Goal: Transaction & Acquisition: Purchase product/service

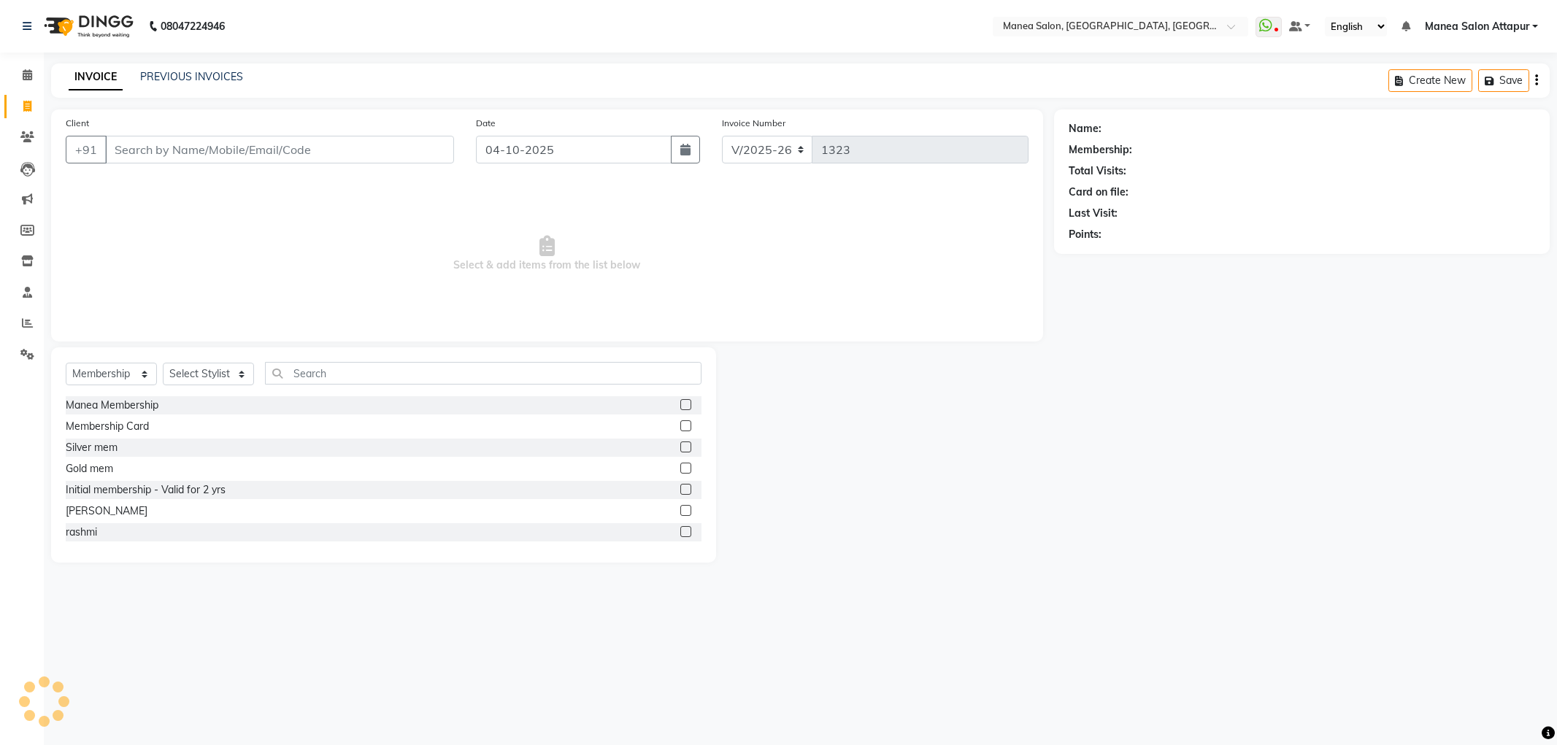
select select "6587"
select select "membership"
type input "9381711592"
click at [411, 156] on span "Add Client" at bounding box center [416, 149] width 58 height 15
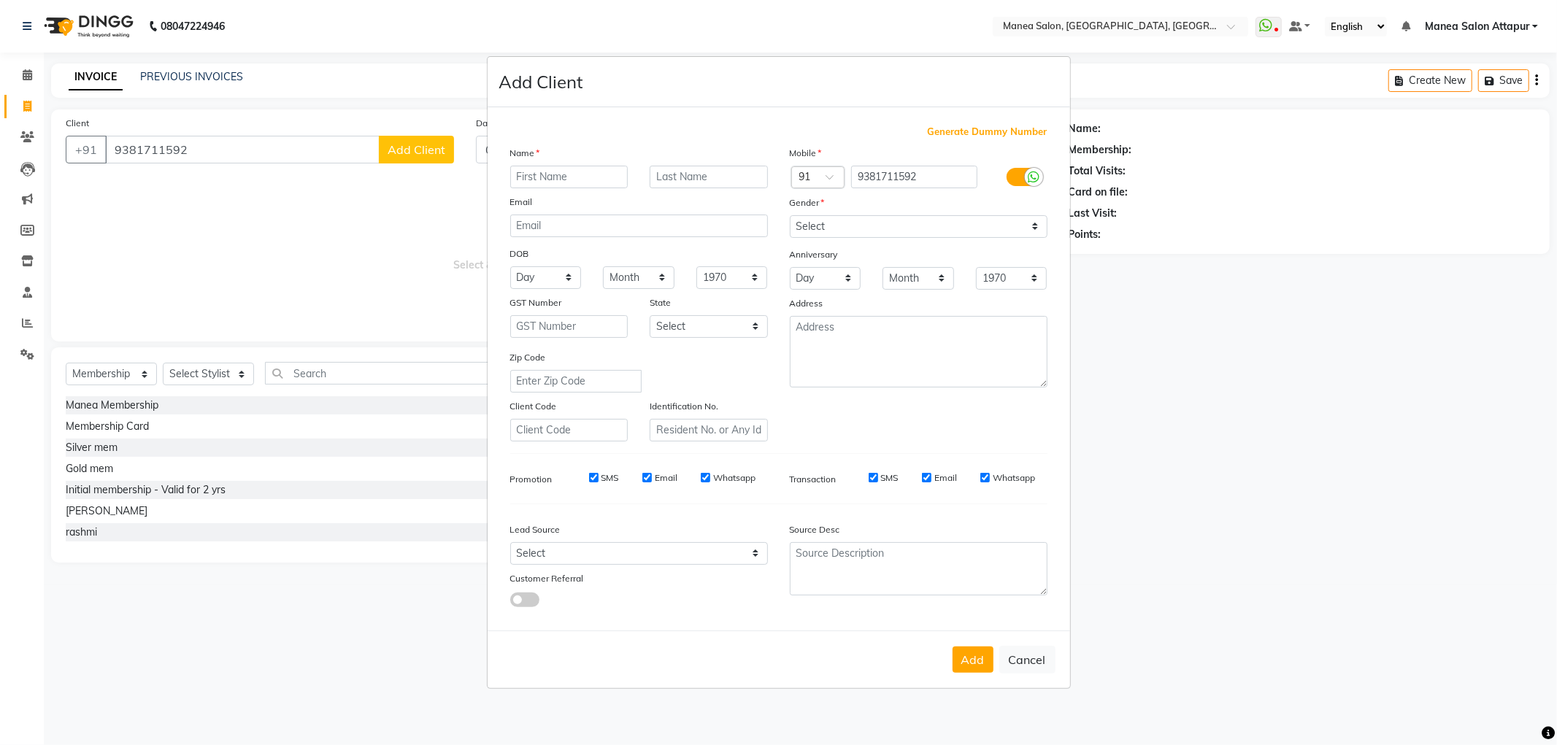
click at [563, 177] on input "text" at bounding box center [569, 177] width 118 height 23
type input "Devi"
click at [928, 207] on div "Gender" at bounding box center [918, 205] width 279 height 20
click at [928, 223] on select "Select [DEMOGRAPHIC_DATA] [DEMOGRAPHIC_DATA] Other Prefer Not To Say" at bounding box center [919, 226] width 258 height 23
select select "[DEMOGRAPHIC_DATA]"
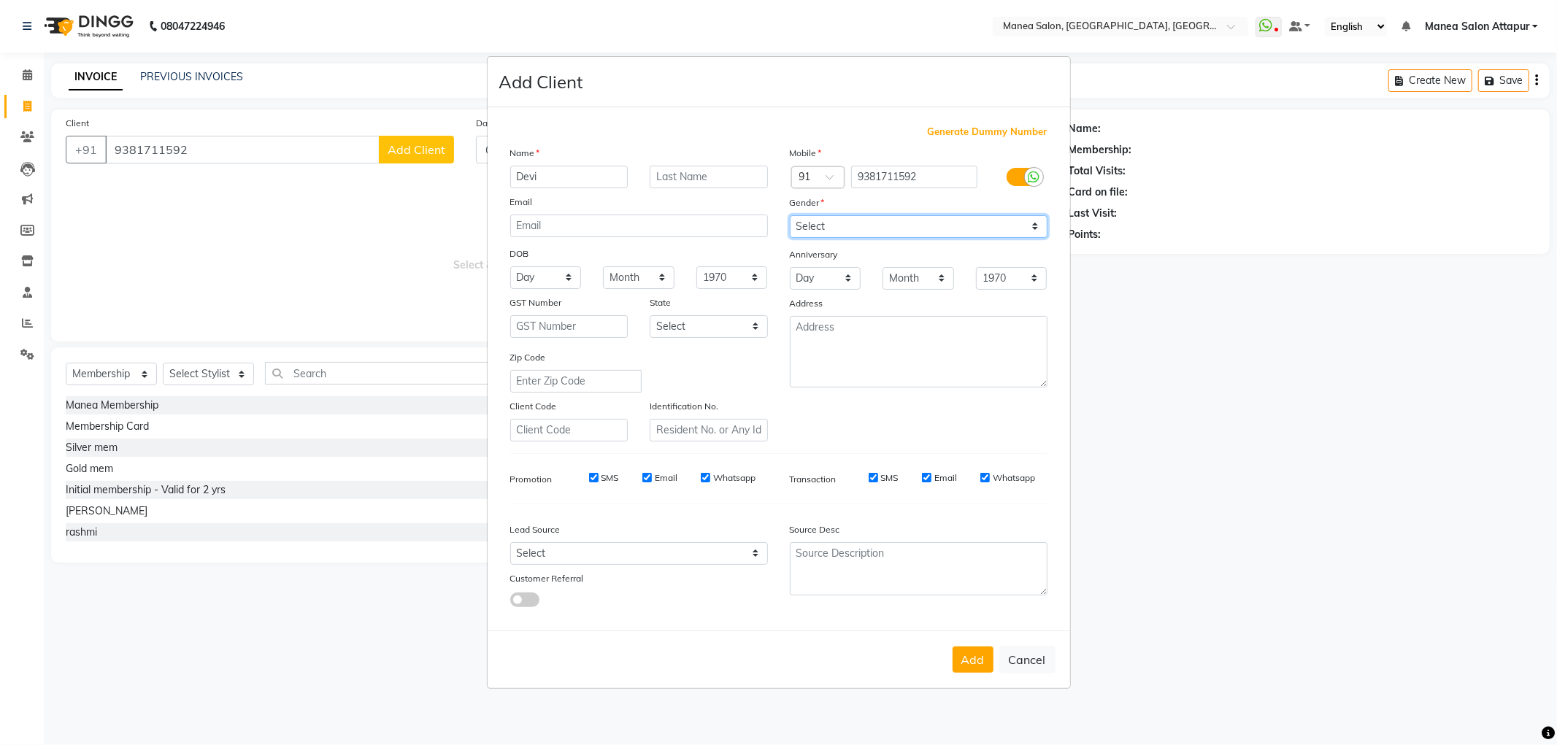
click at [790, 215] on select "Select [DEMOGRAPHIC_DATA] [DEMOGRAPHIC_DATA] Other Prefer Not To Say" at bounding box center [919, 226] width 258 height 23
click at [978, 668] on button "Add" at bounding box center [972, 660] width 41 height 26
select select
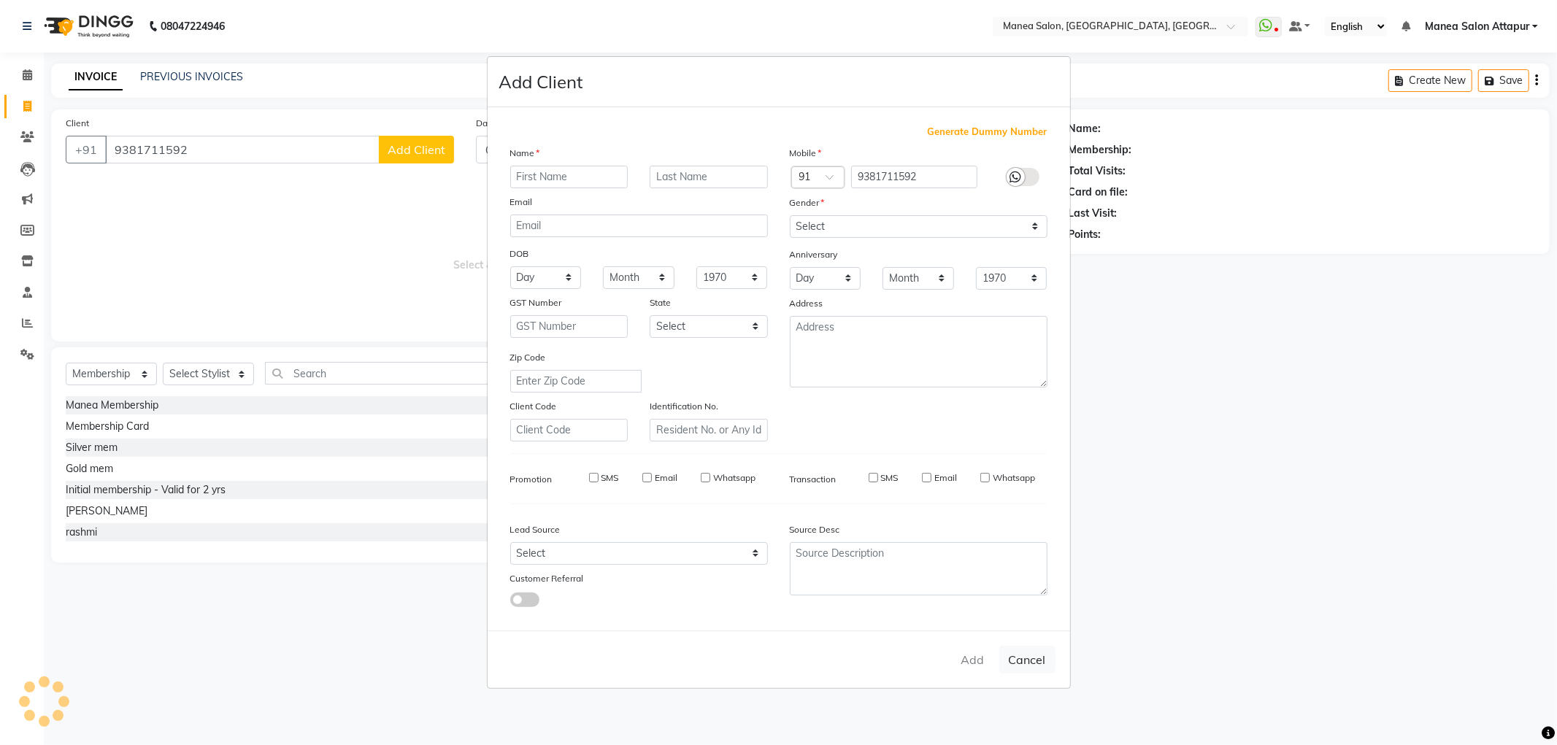
select select
checkbox input "false"
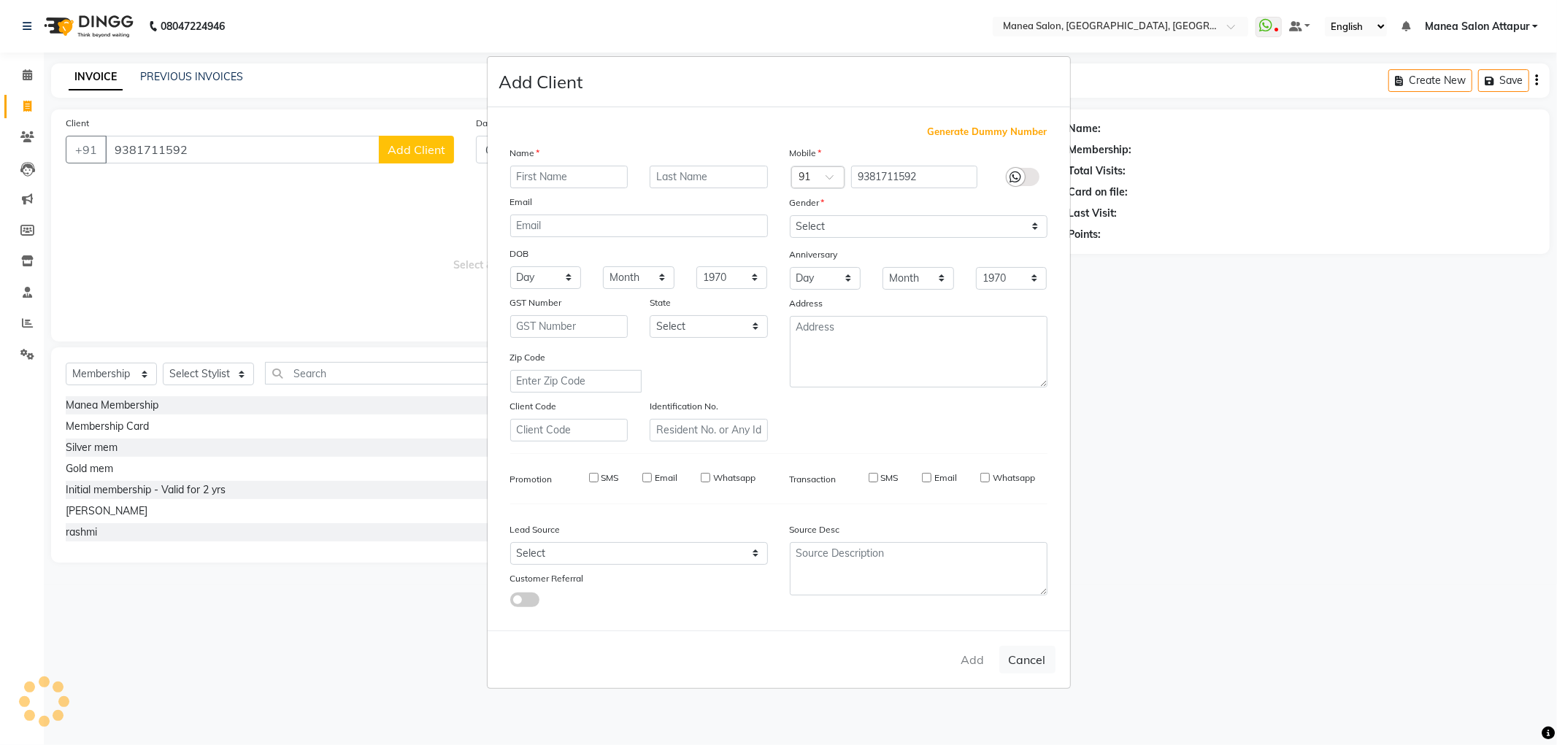
checkbox input "false"
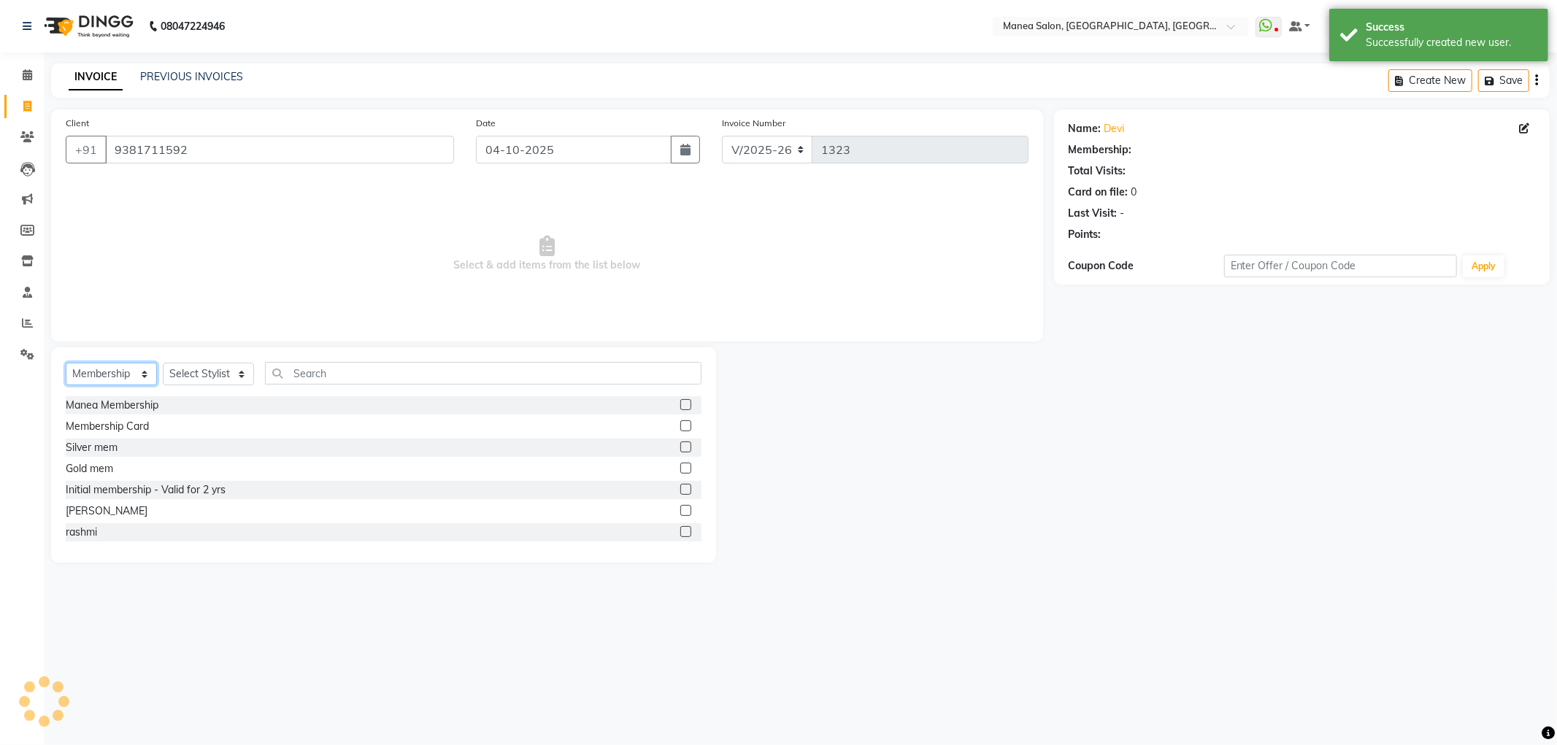
click at [92, 370] on select "Select Service Product Membership Package Voucher Prepaid Gift Card" at bounding box center [111, 374] width 91 height 23
click at [91, 370] on select "Select Service Product Membership Package Voucher Prepaid Gift Card" at bounding box center [111, 374] width 91 height 23
click at [204, 368] on select "Select Stylist Aryan Ashok [PERSON_NAME] [PERSON_NAME] [PERSON_NAME] [PERSON_NA…" at bounding box center [208, 374] width 91 height 23
select select "51268"
click at [163, 363] on select "Select Stylist Aryan Ashok [PERSON_NAME] [PERSON_NAME] [PERSON_NAME] [PERSON_NA…" at bounding box center [208, 374] width 91 height 23
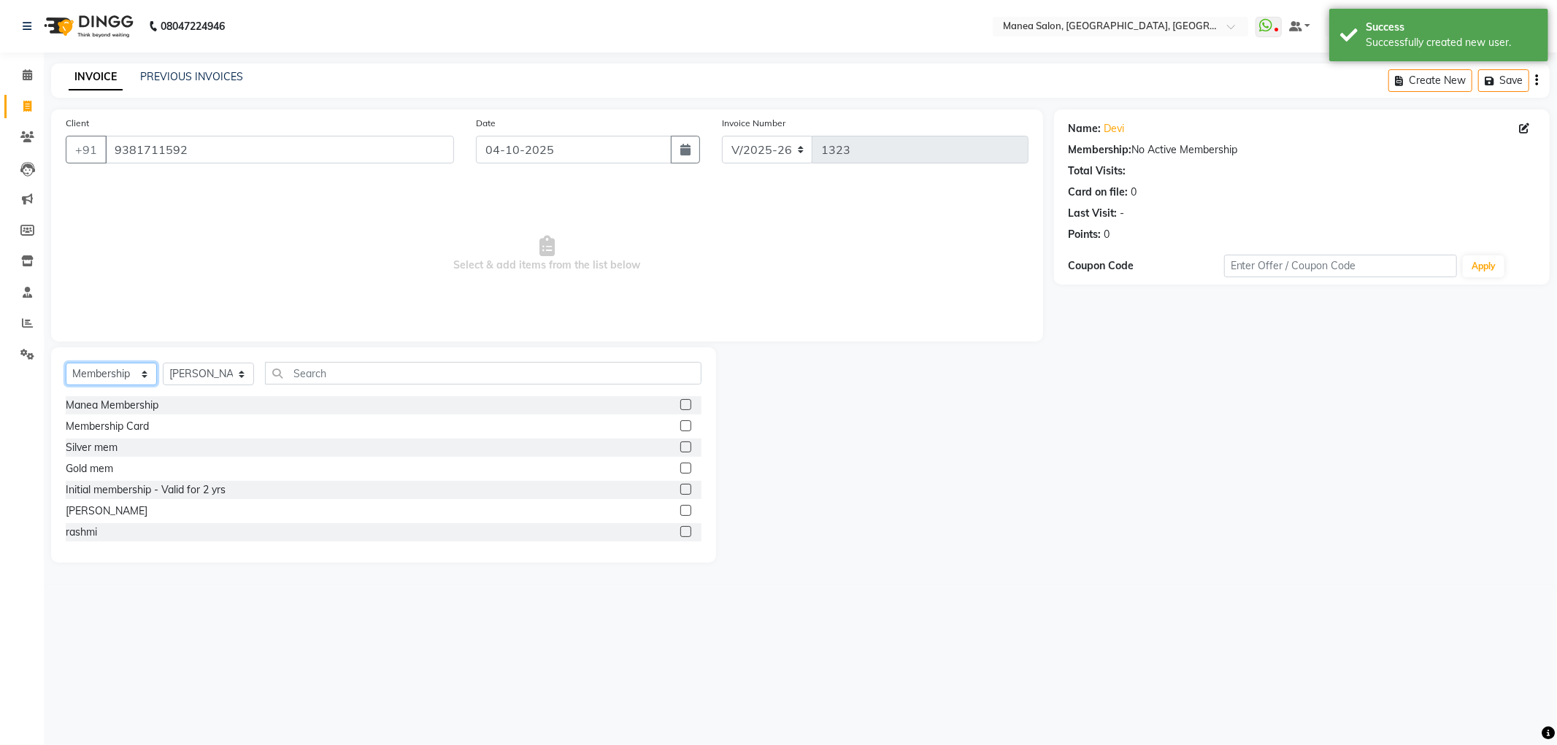
click at [111, 378] on select "Select Service Product Membership Package Voucher Prepaid Gift Card" at bounding box center [111, 374] width 91 height 23
select select "service"
click at [66, 363] on select "Select Service Product Membership Package Voucher Prepaid Gift Card" at bounding box center [111, 374] width 91 height 23
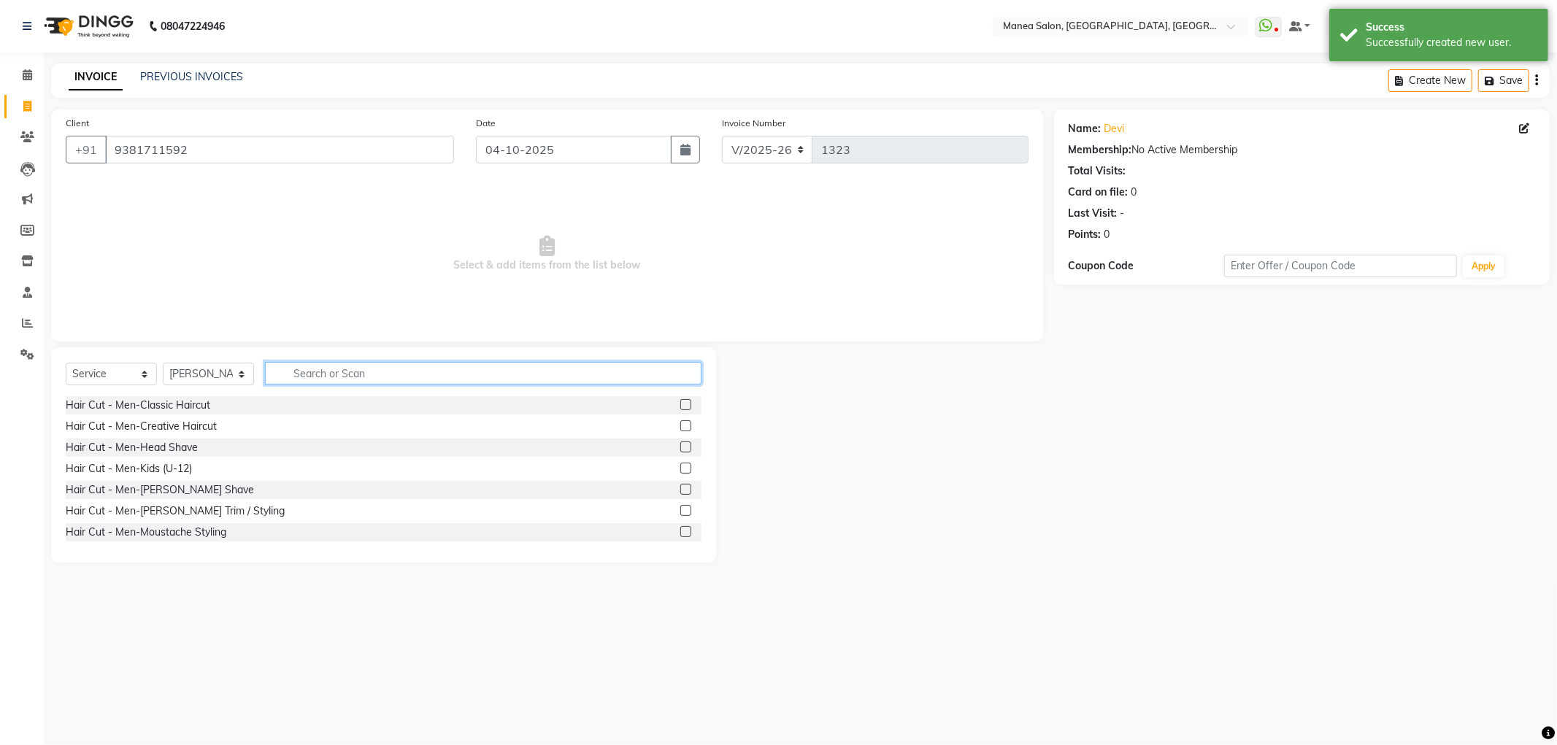
click at [306, 374] on input "text" at bounding box center [483, 373] width 436 height 23
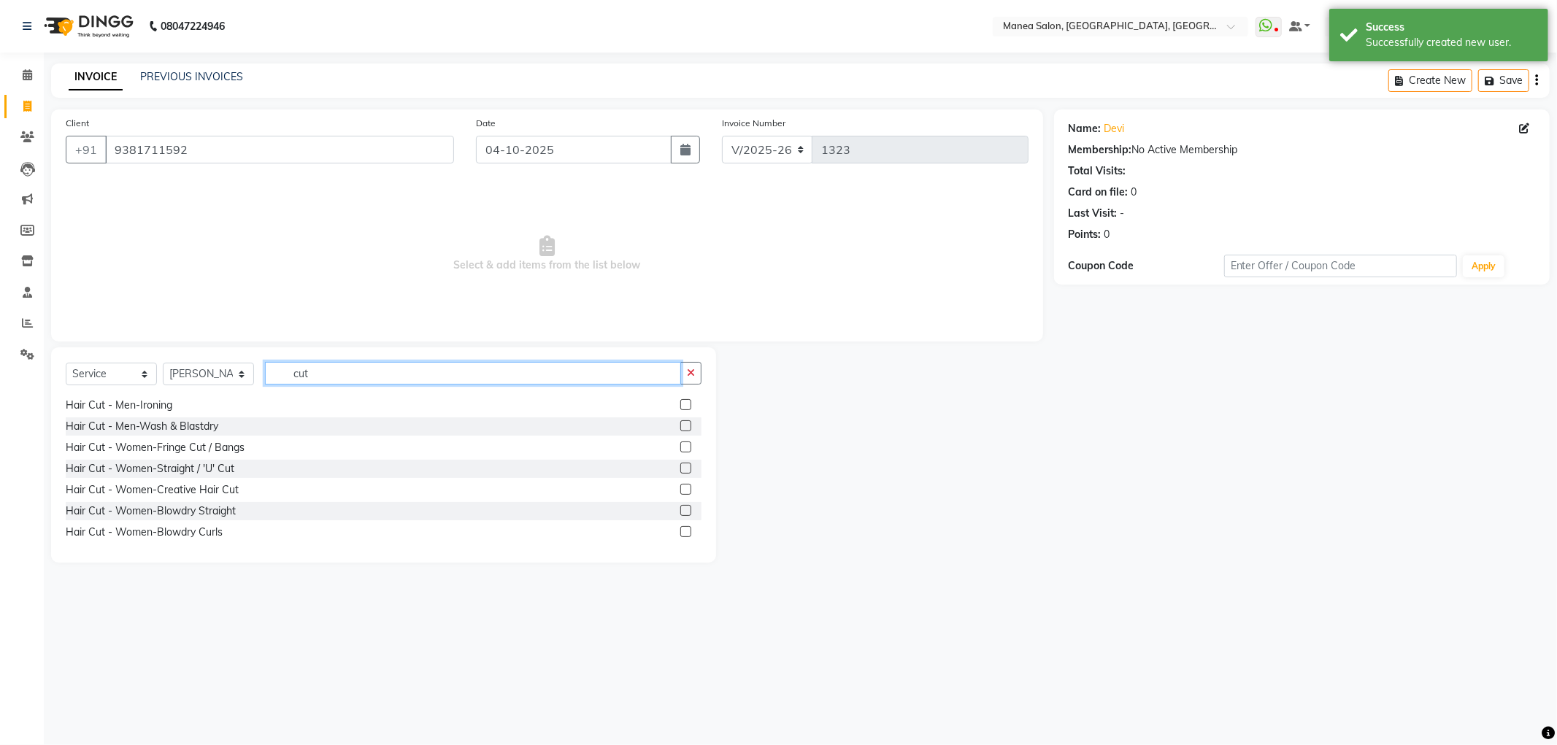
scroll to position [162, 0]
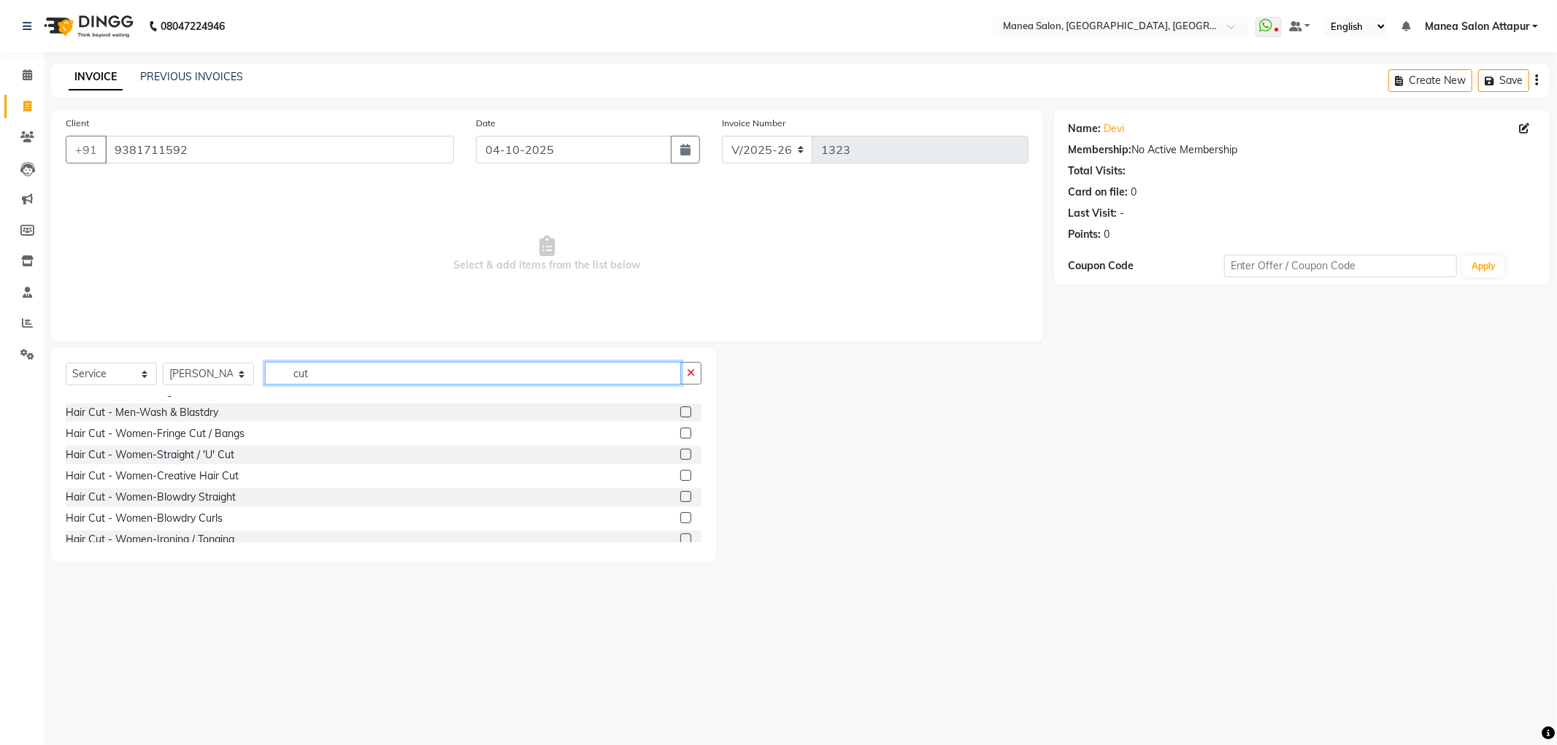
type input "cut"
click at [666, 453] on div "Hair Cut - Women-Straight / 'U' Cut" at bounding box center [384, 455] width 636 height 18
click at [680, 457] on label at bounding box center [685, 454] width 11 height 11
click at [680, 457] on input "checkbox" at bounding box center [684, 454] width 9 height 9
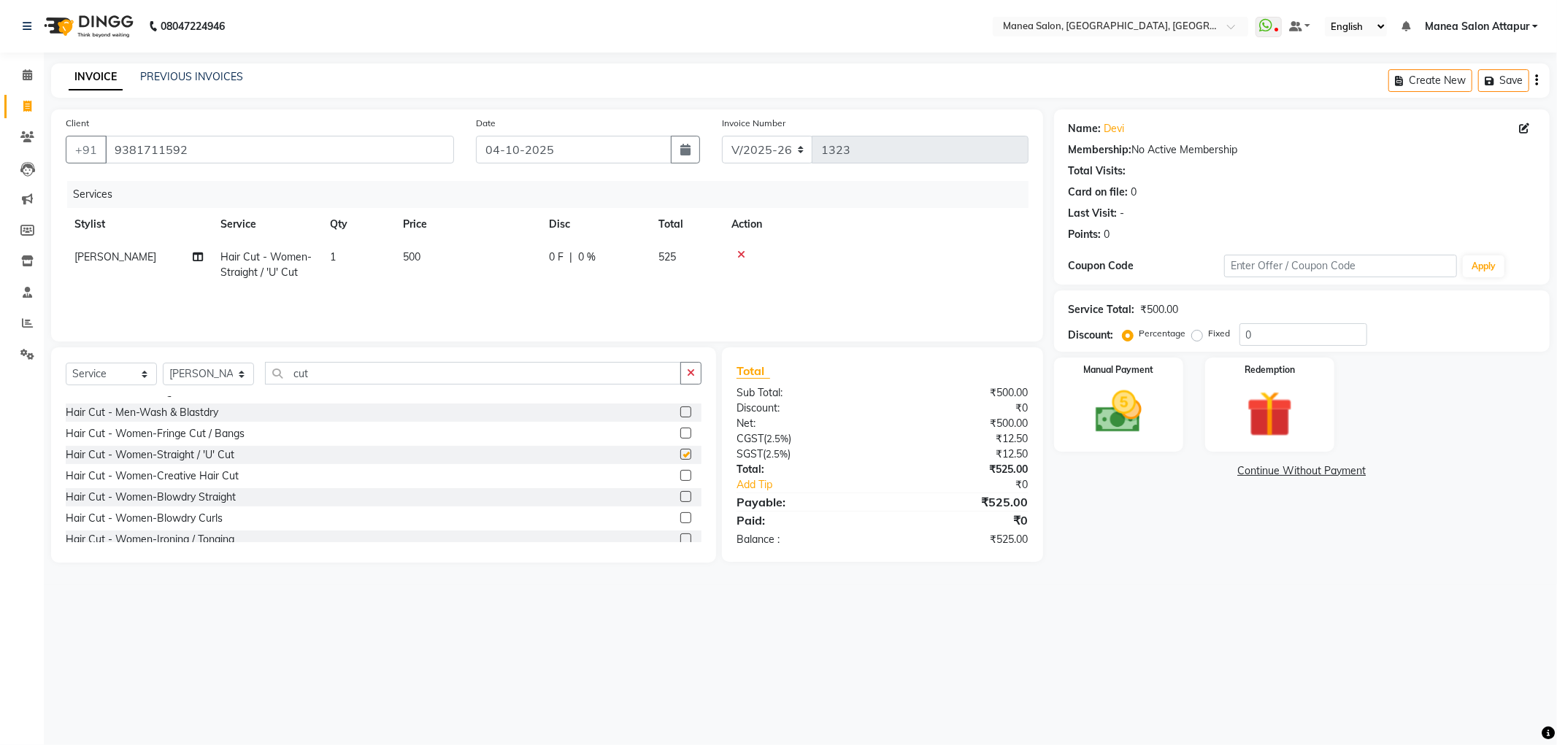
checkbox input "false"
click at [1258, 331] on input "0" at bounding box center [1303, 334] width 128 height 23
click at [1278, 333] on input "015" at bounding box center [1303, 334] width 128 height 23
type input "018.0"
click at [1144, 431] on img at bounding box center [1118, 412] width 78 height 55
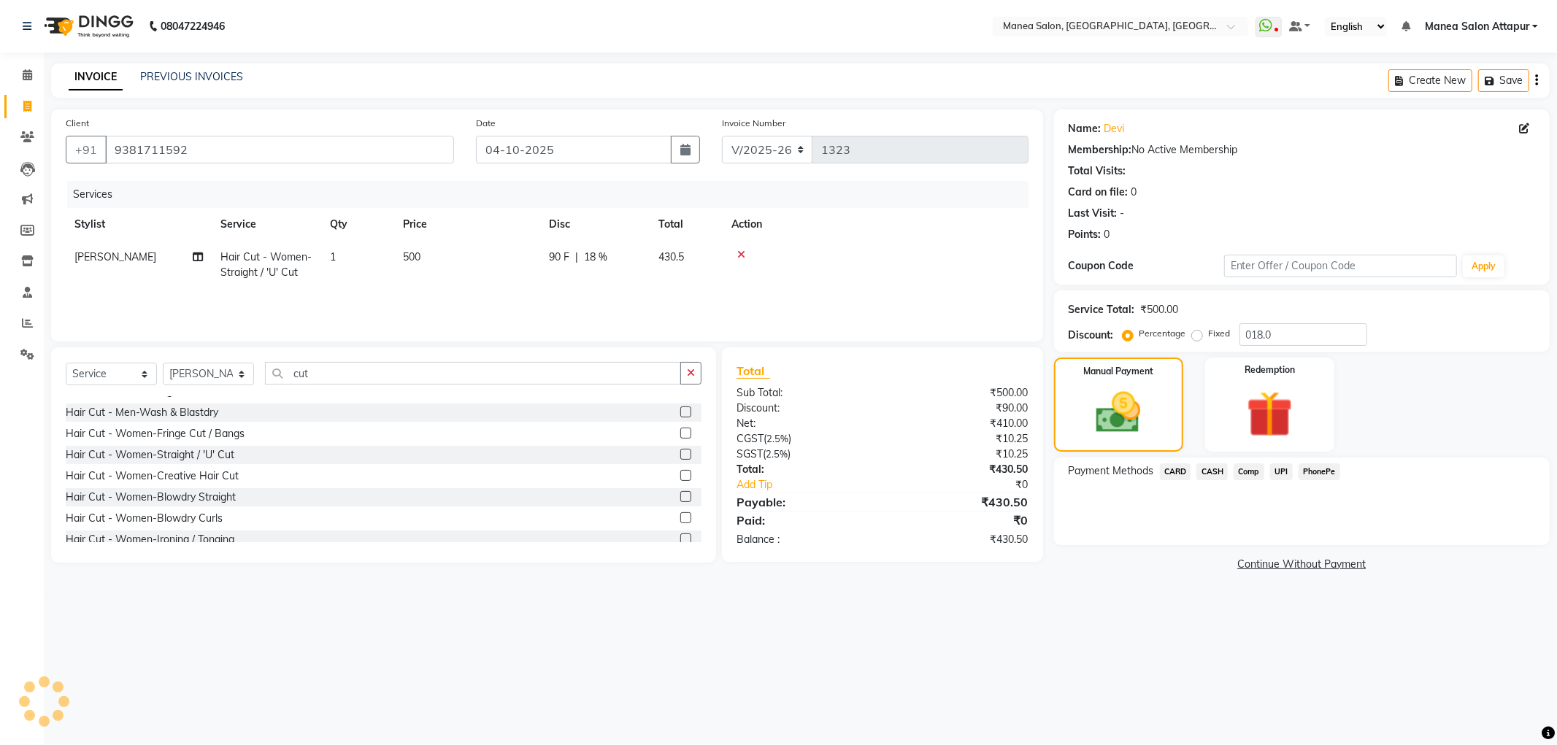
click at [1207, 471] on span "CASH" at bounding box center [1211, 471] width 31 height 17
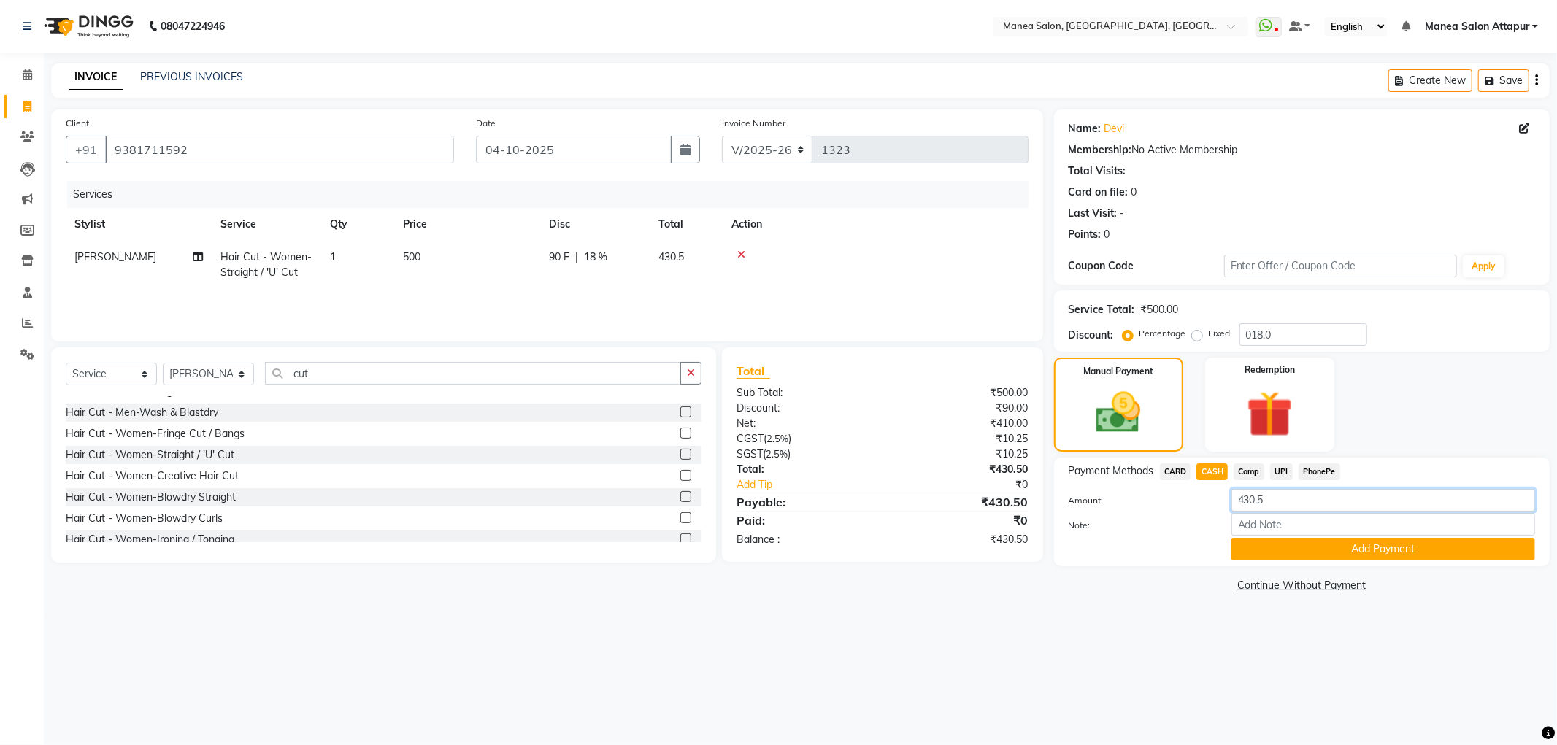
drag, startPoint x: 1299, startPoint y: 506, endPoint x: 1173, endPoint y: 512, distance: 125.7
click at [1173, 512] on div "Amount: 430.5" at bounding box center [1301, 501] width 488 height 25
type input "300"
click at [1390, 548] on button "Add Payment" at bounding box center [1383, 549] width 304 height 23
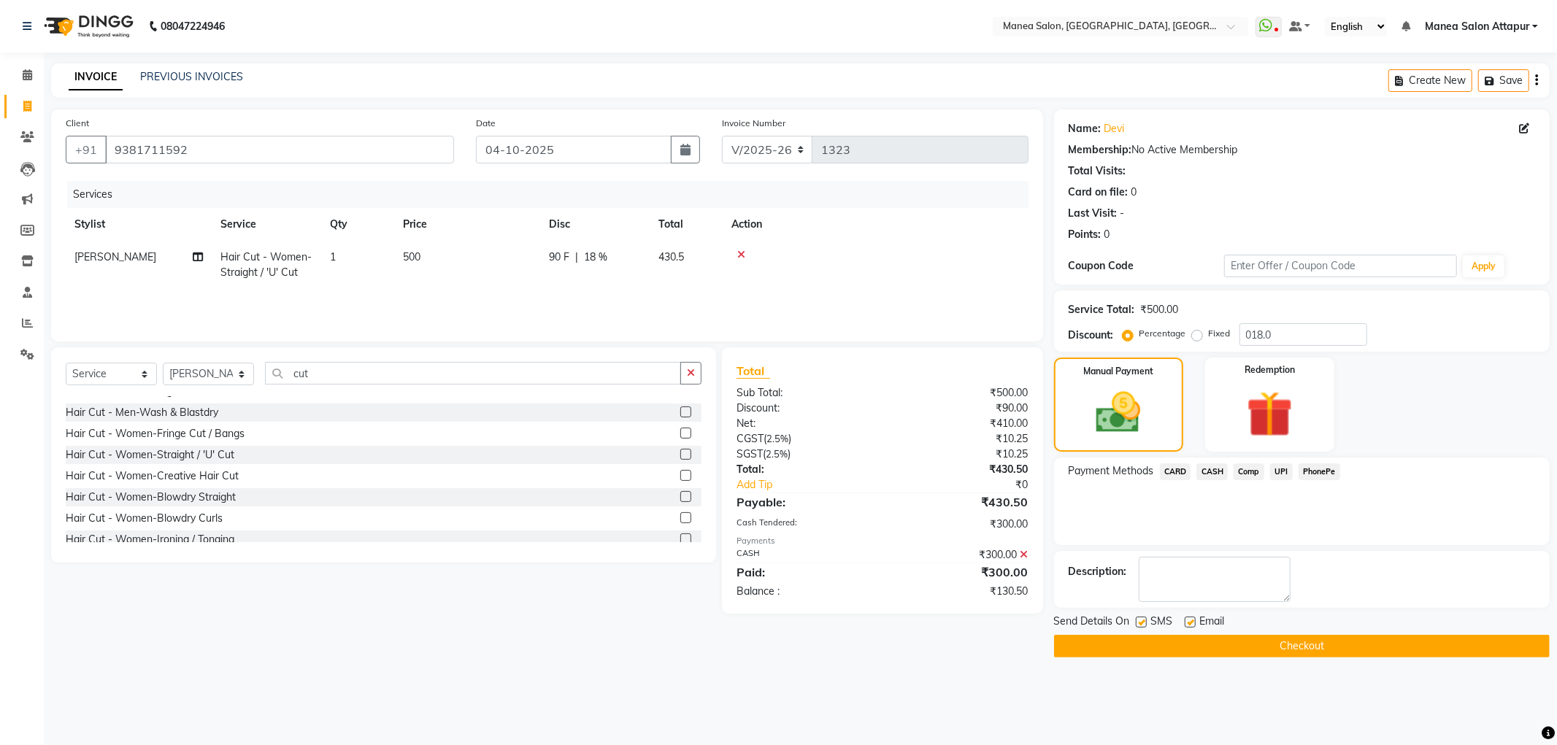
click at [1281, 469] on span "UPI" at bounding box center [1281, 471] width 23 height 17
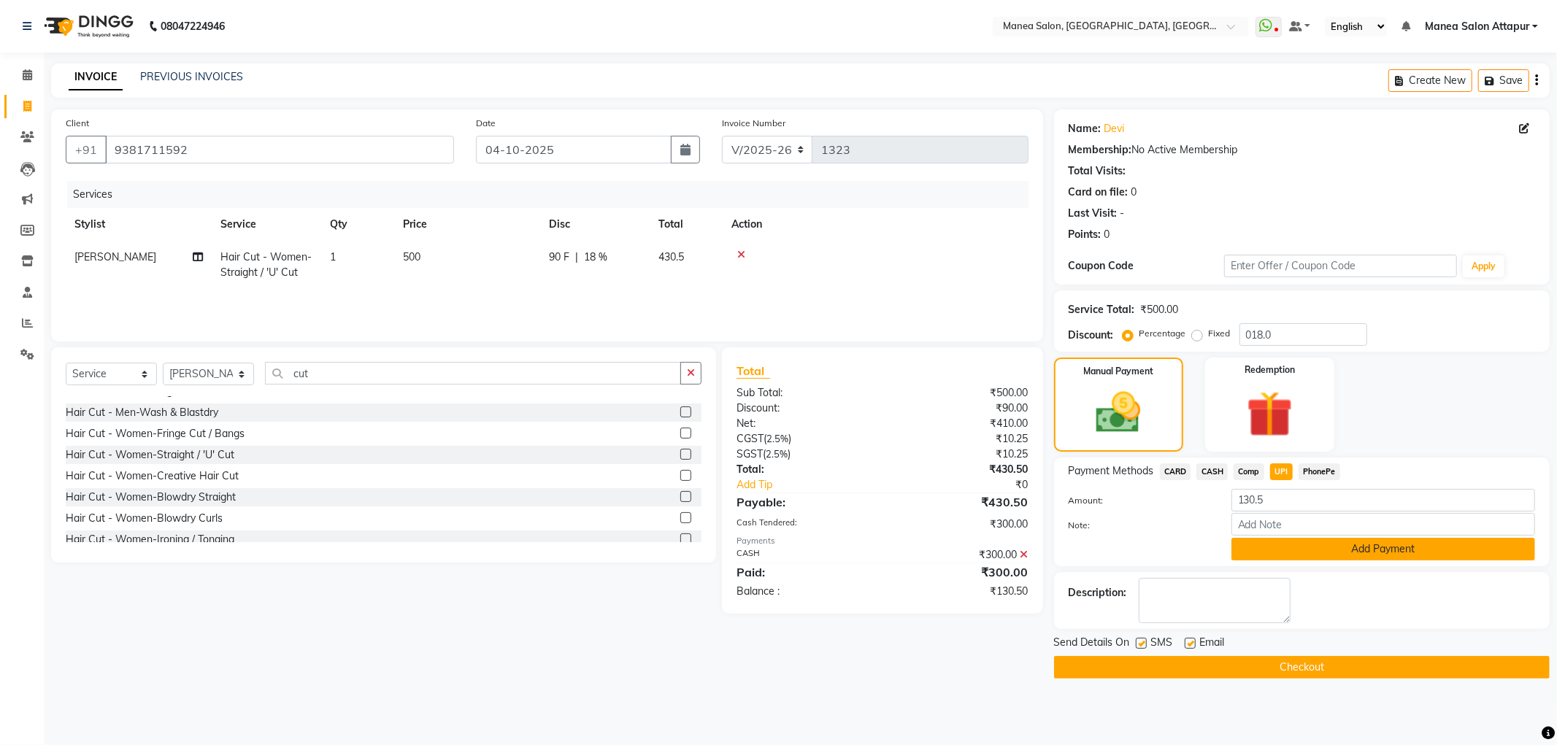
click at [1268, 548] on button "Add Payment" at bounding box center [1383, 549] width 304 height 23
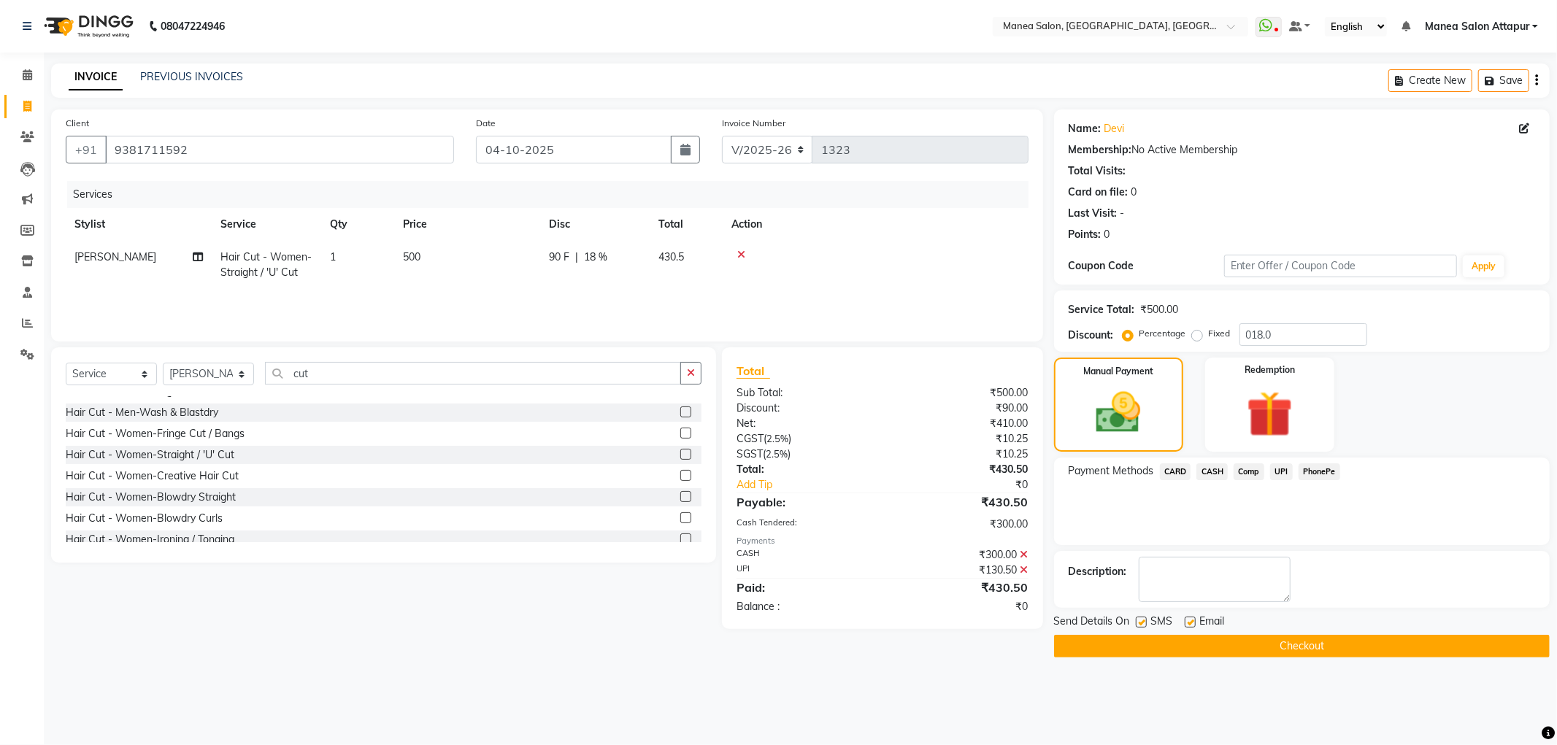
click at [1255, 647] on button "Checkout" at bounding box center [1302, 646] width 496 height 23
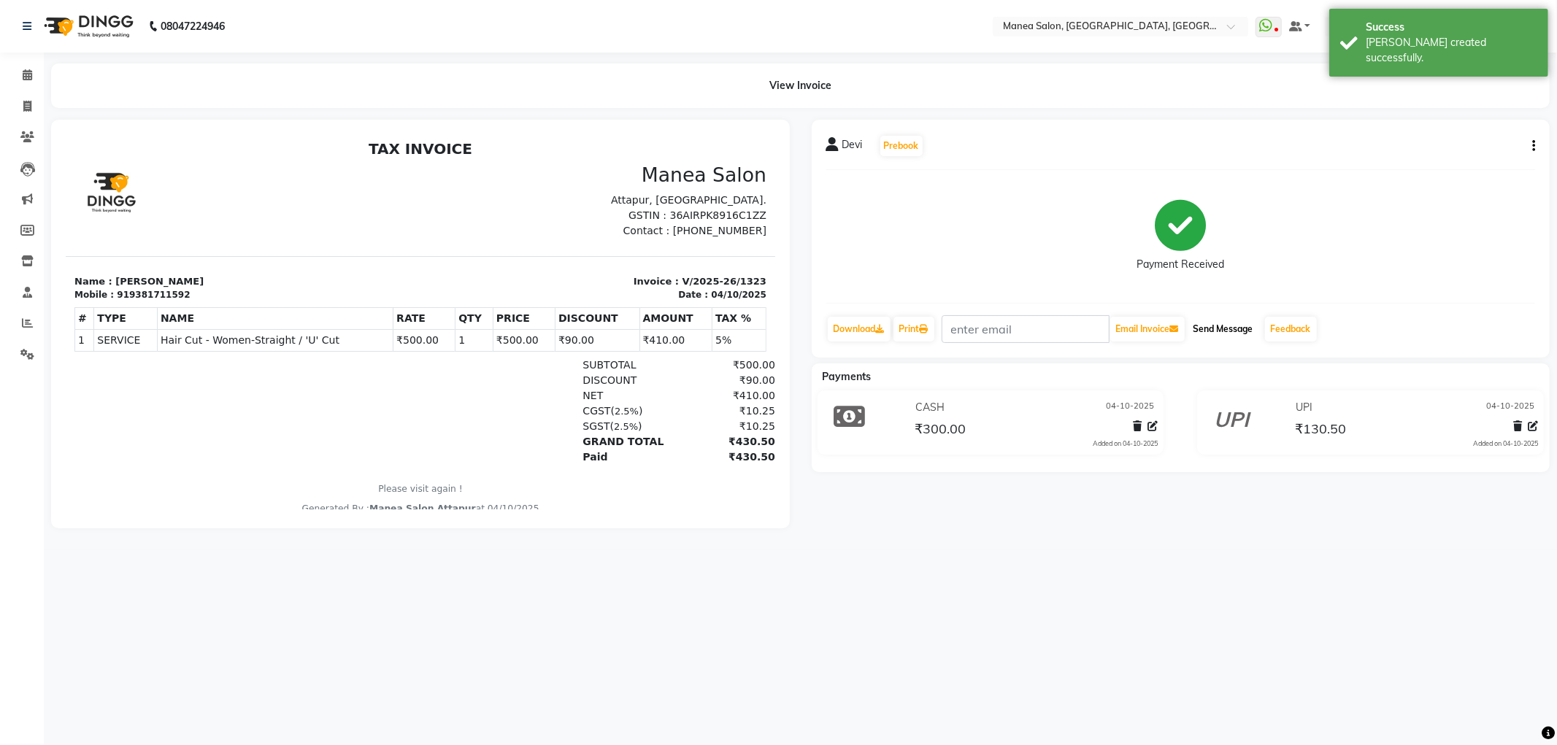
click at [1227, 336] on button "Send Message" at bounding box center [1223, 329] width 72 height 25
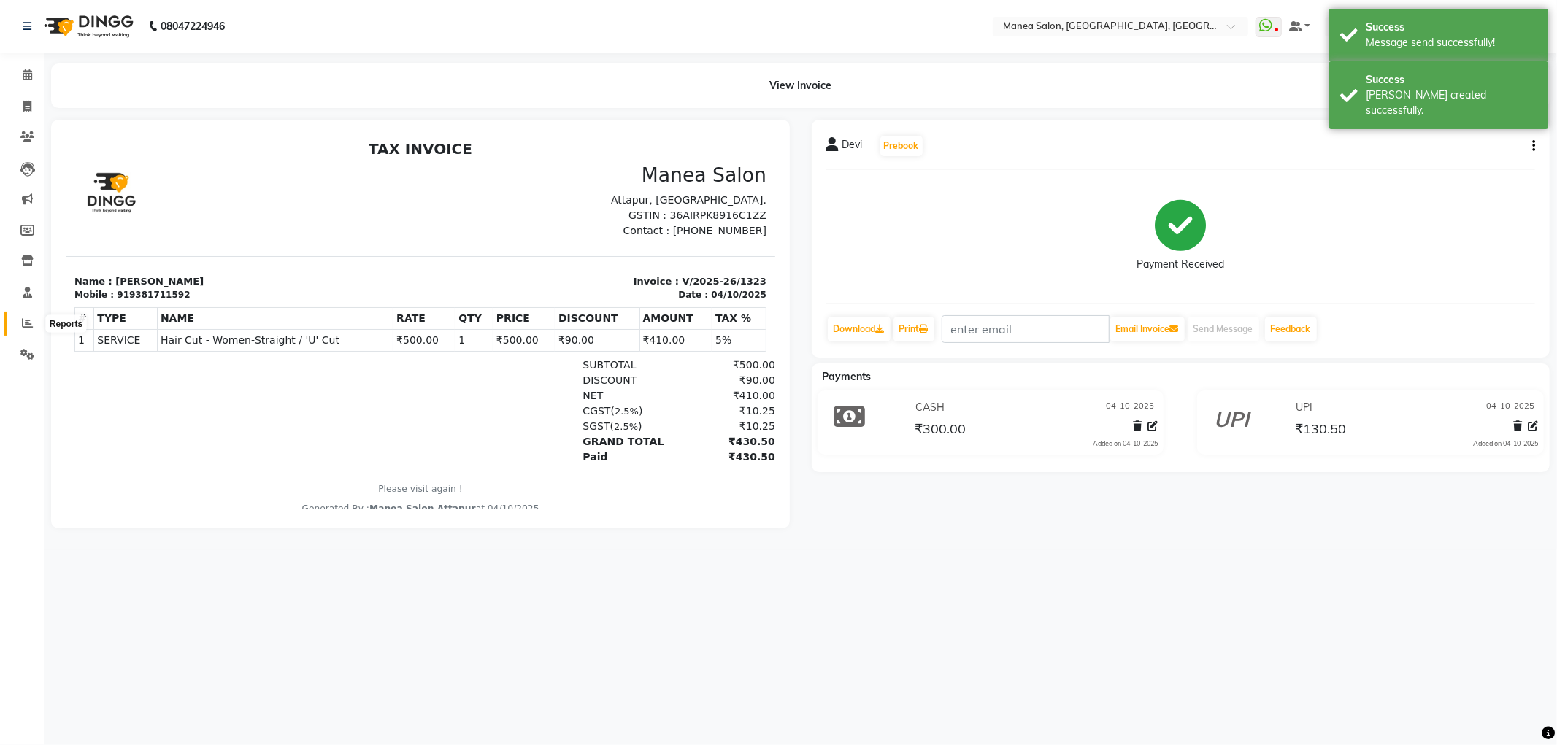
click at [28, 319] on icon at bounding box center [27, 322] width 11 height 11
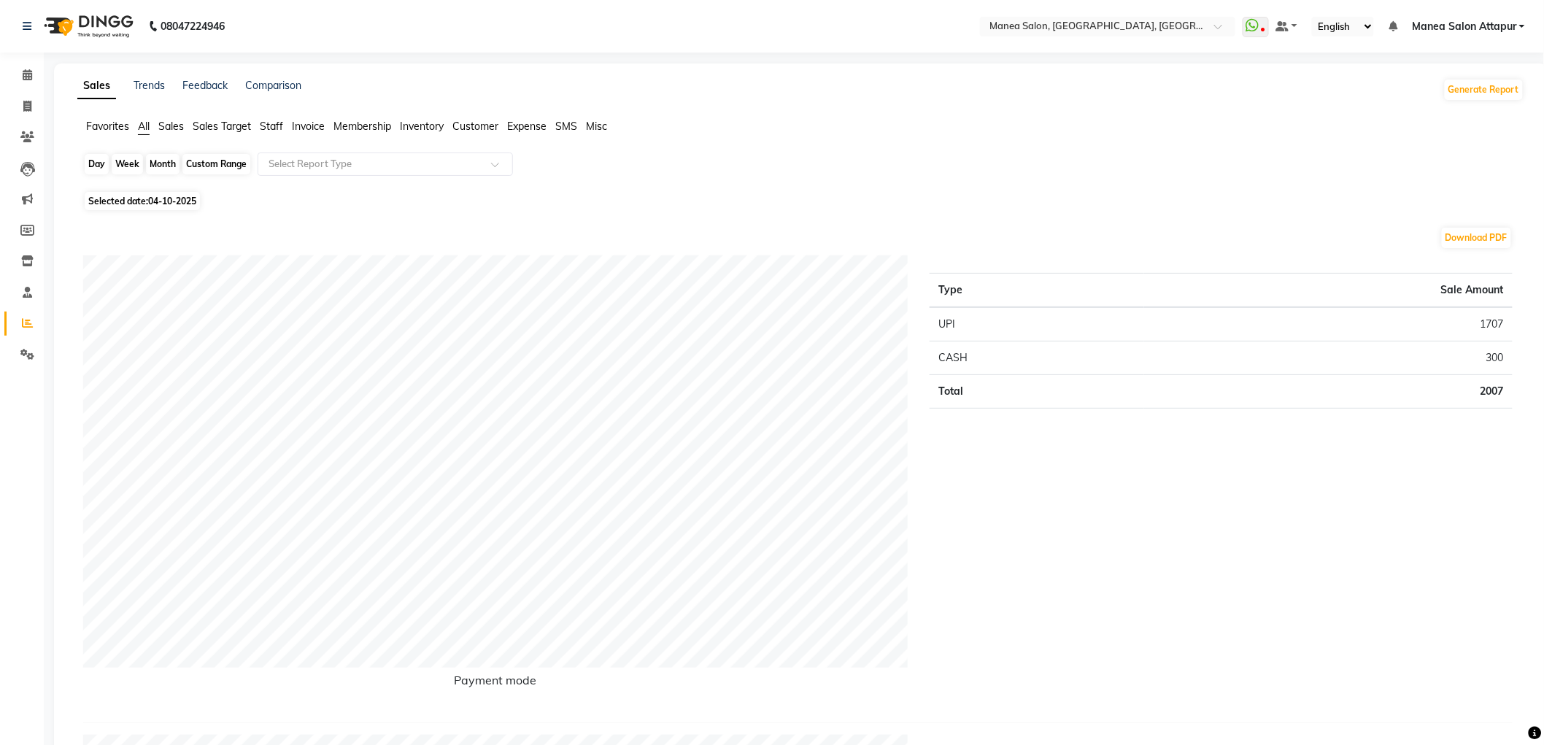
click at [90, 163] on div "Day" at bounding box center [97, 164] width 24 height 20
select select "10"
select select "2025"
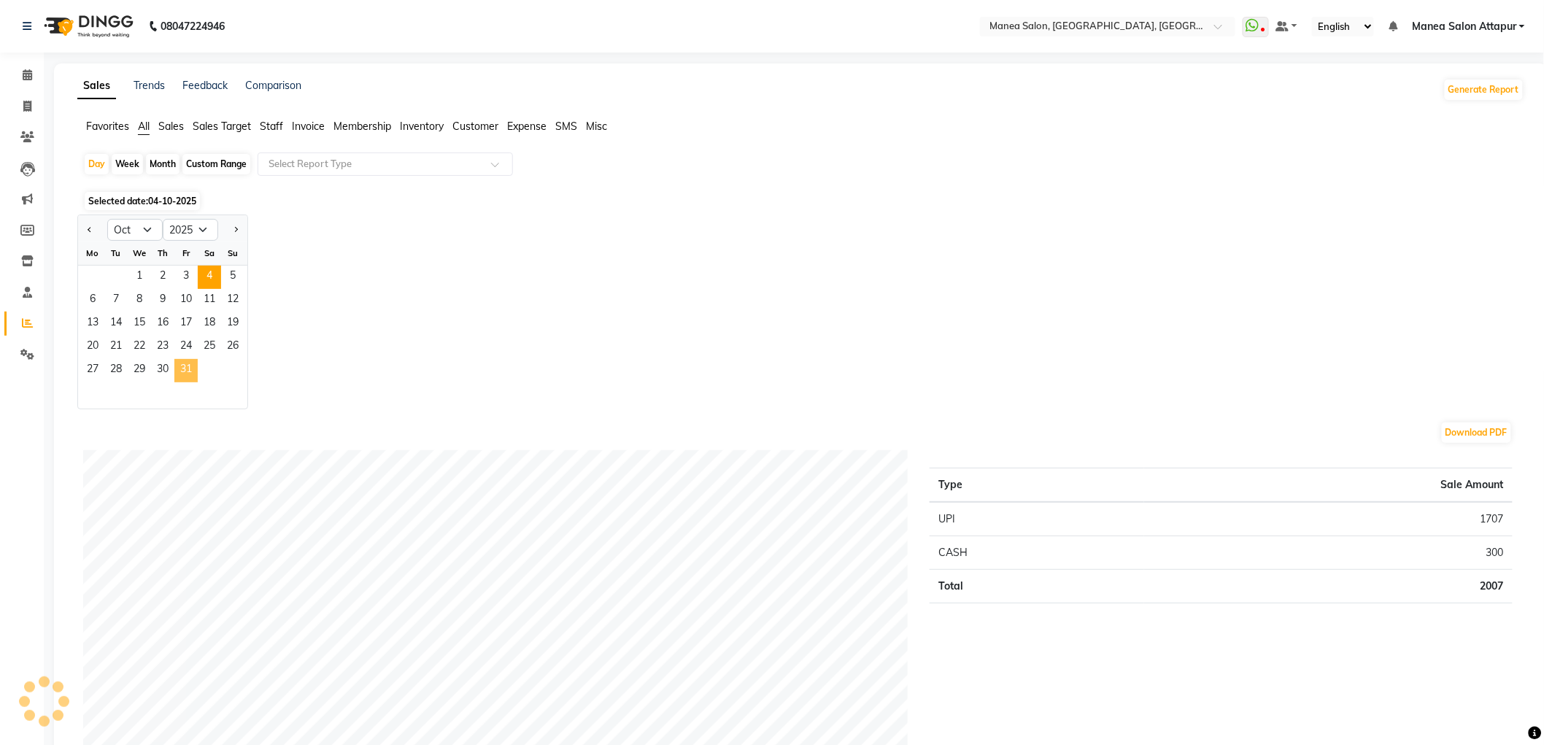
click at [181, 375] on span "31" at bounding box center [185, 370] width 23 height 23
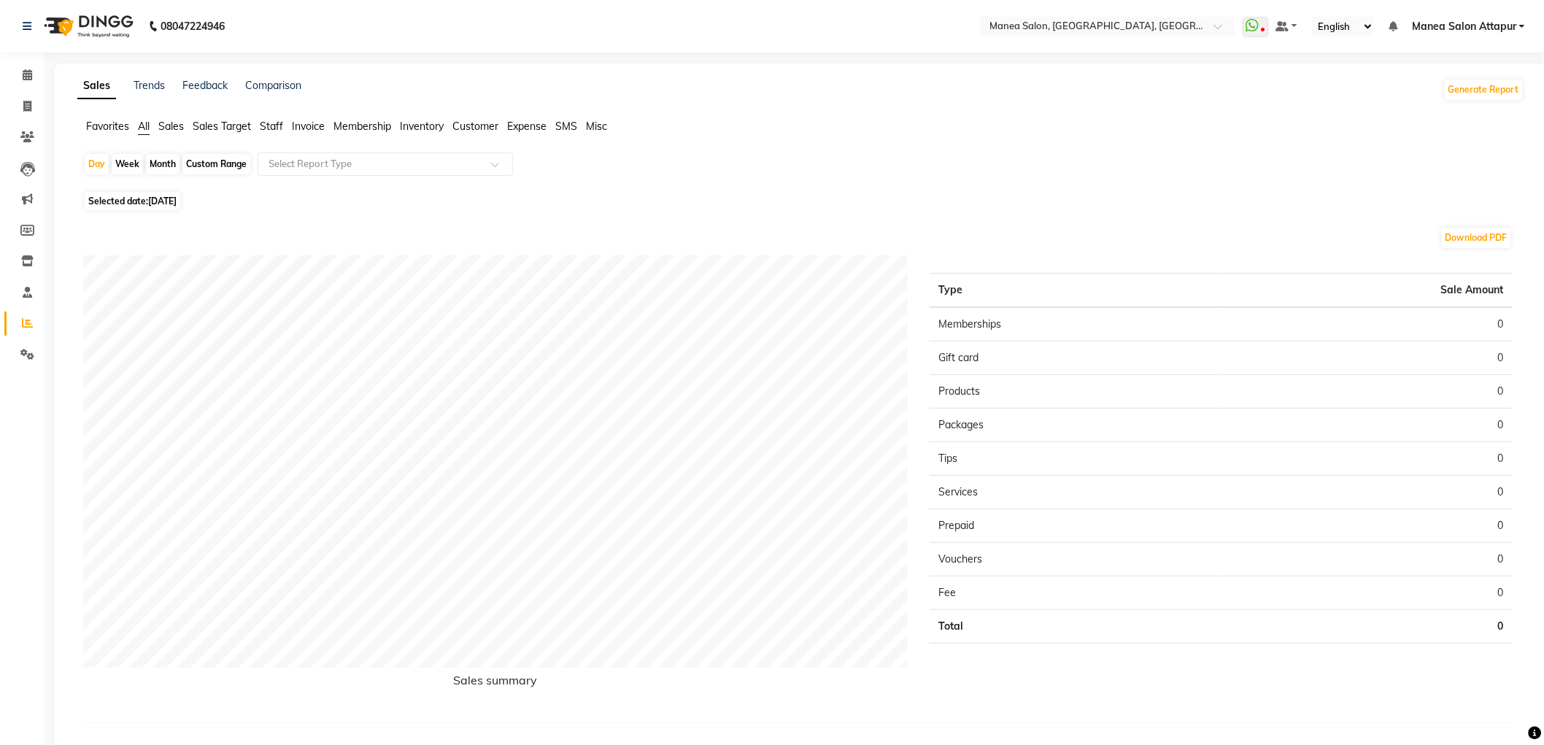
click at [161, 163] on div "Month" at bounding box center [163, 164] width 34 height 20
select select "10"
select select "2025"
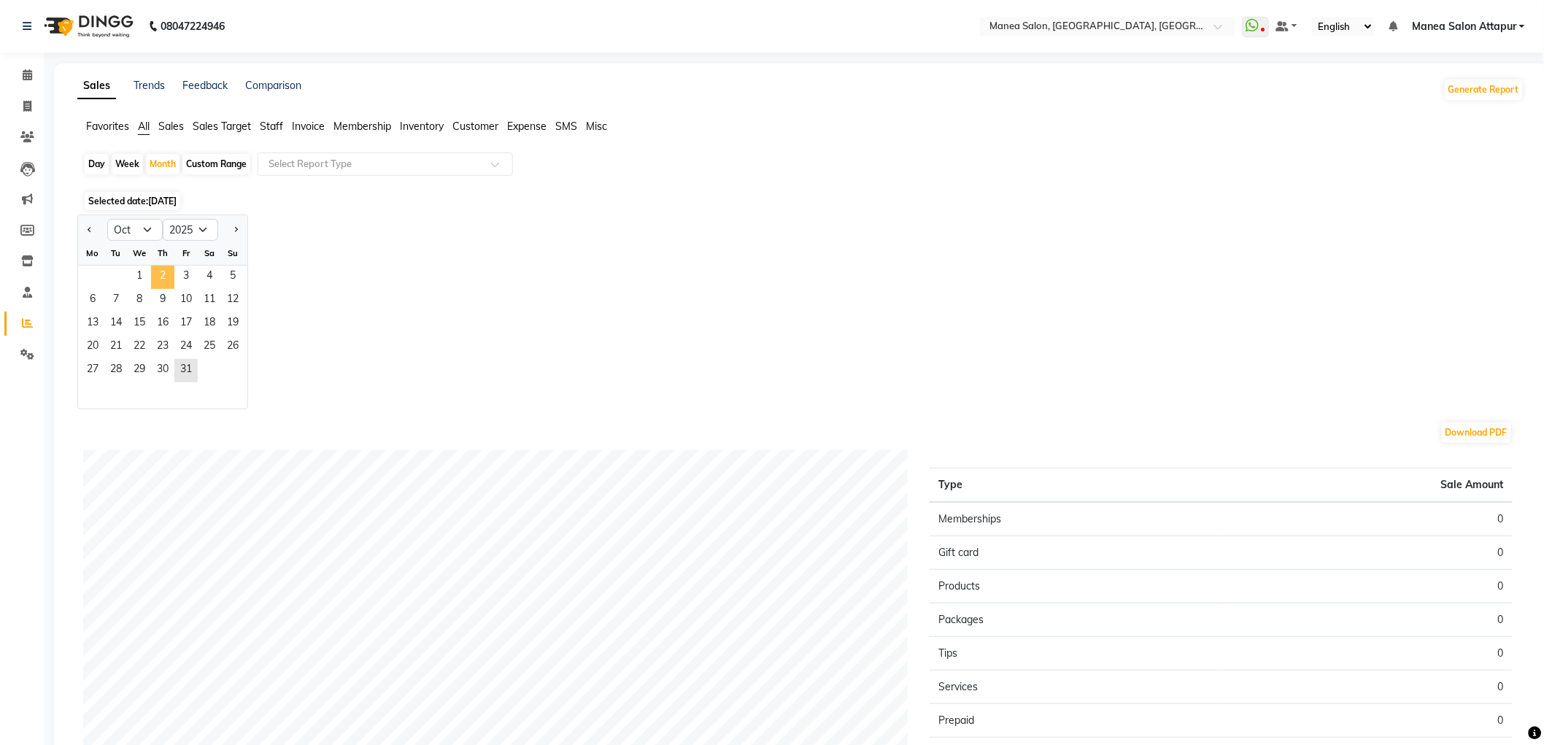
click at [171, 282] on span "2" at bounding box center [162, 277] width 23 height 23
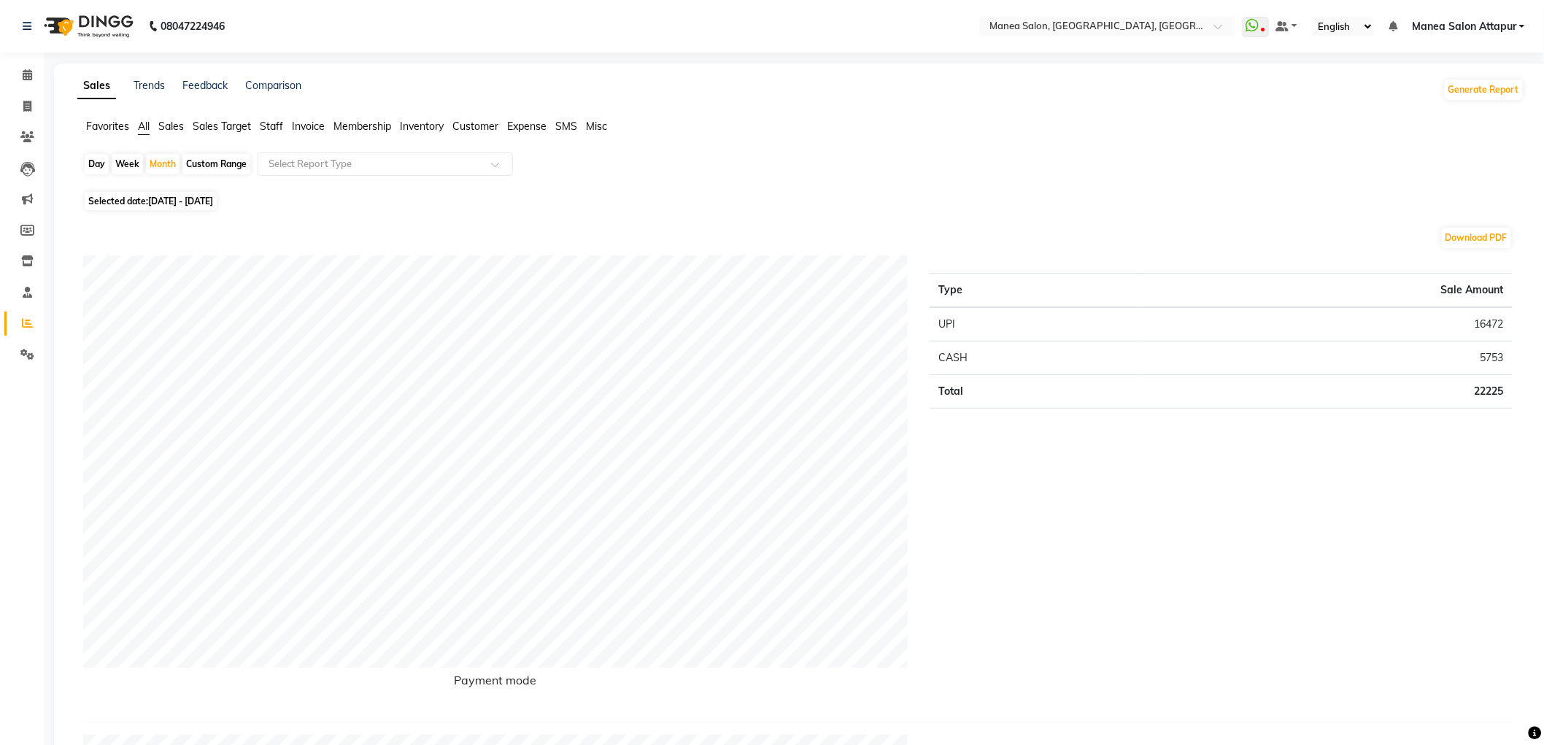
click at [96, 158] on div "Day" at bounding box center [97, 164] width 24 height 20
select select "10"
select select "2025"
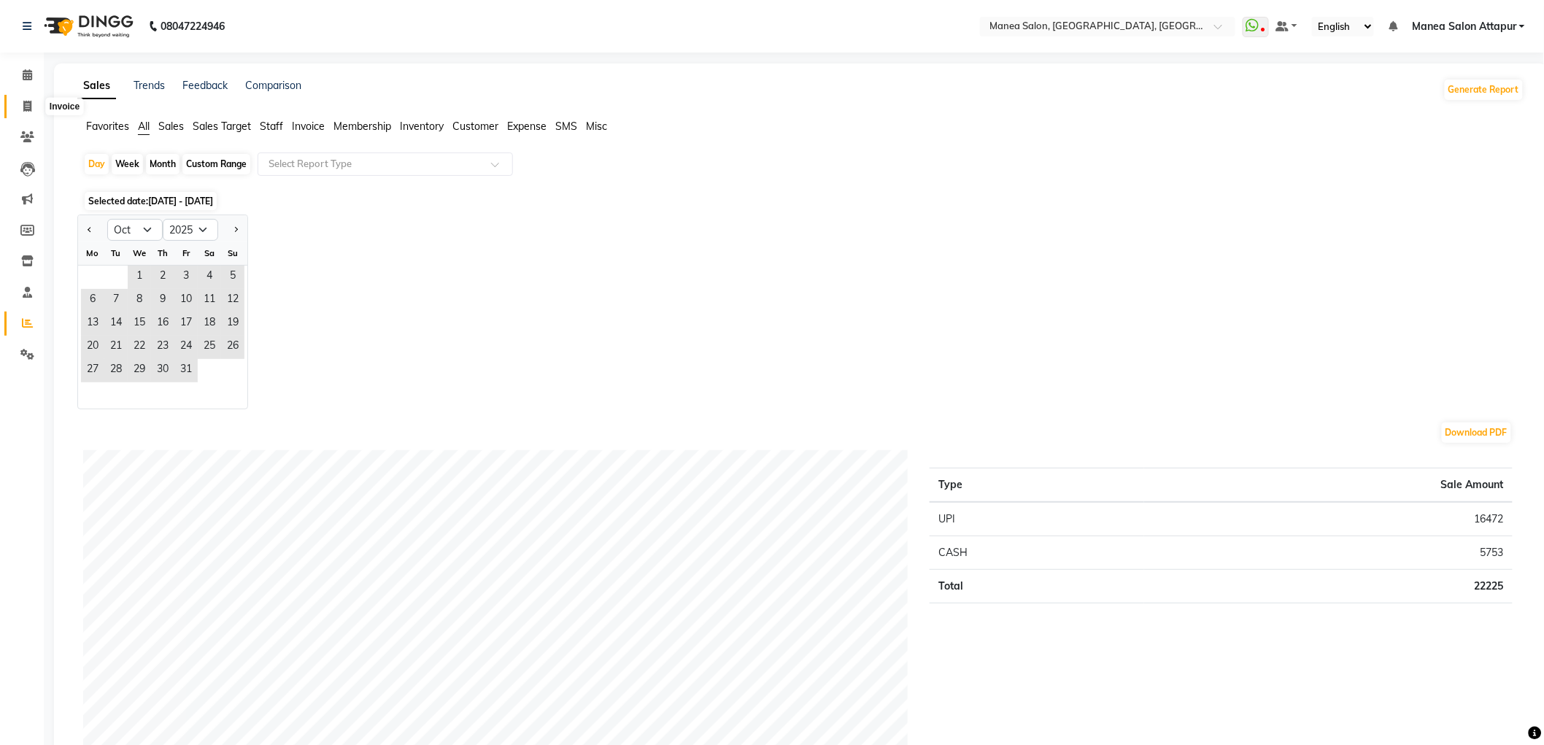
click at [23, 107] on icon at bounding box center [27, 106] width 8 height 11
select select "service"
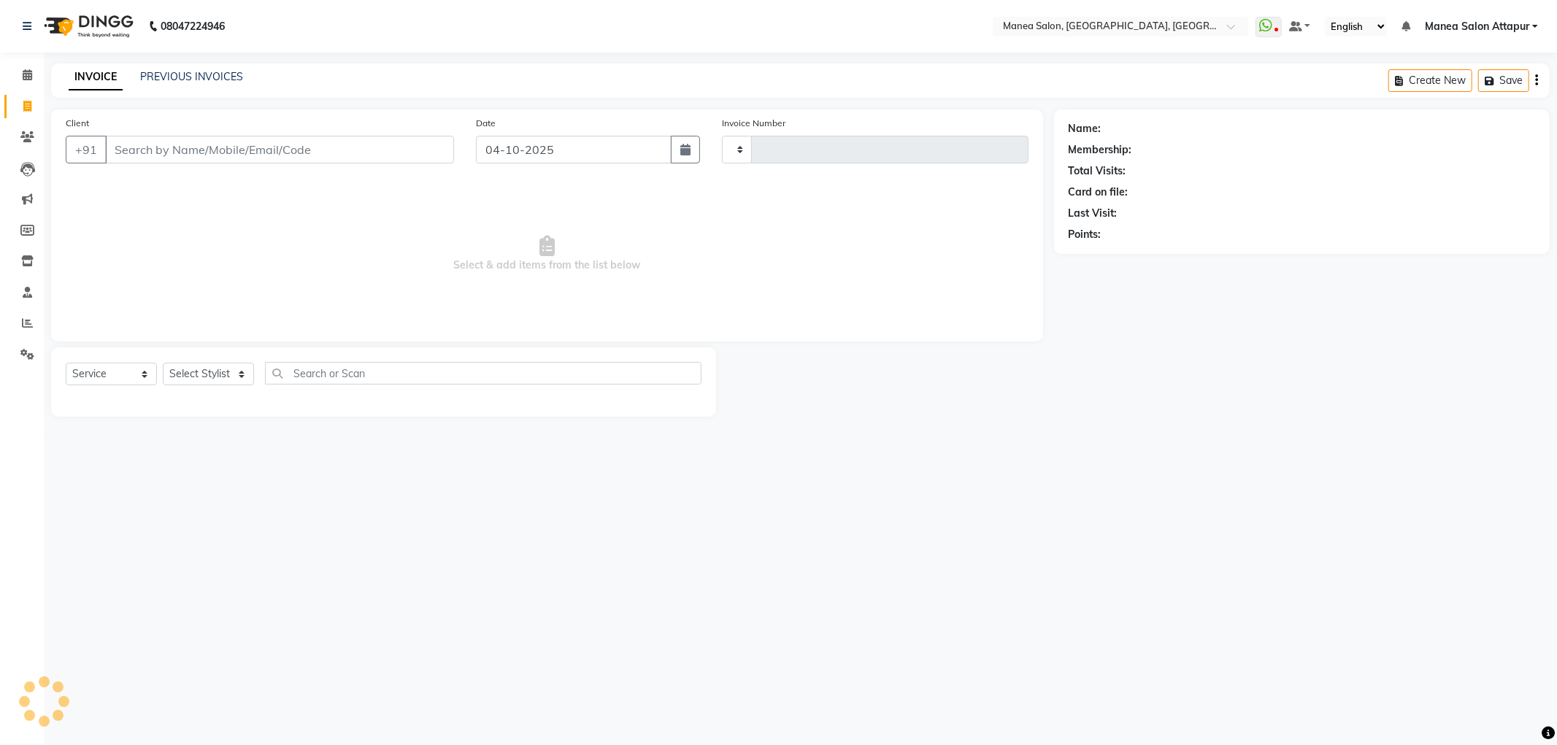
type input "1324"
select select "6587"
select select "membership"
